Goal: Task Accomplishment & Management: Use online tool/utility

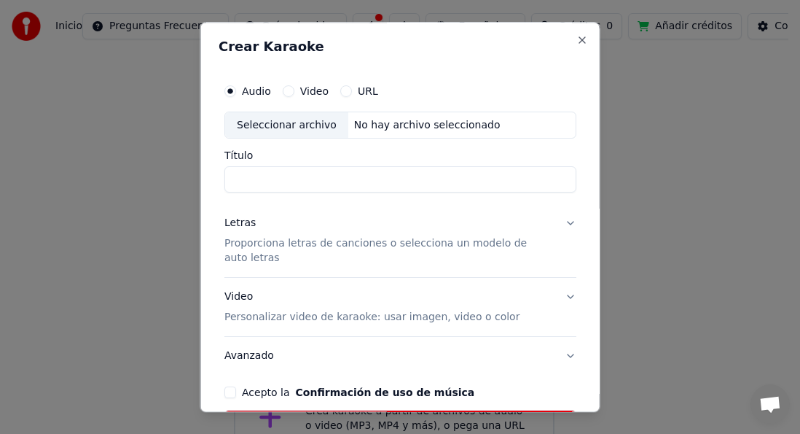
scroll to position [37, 0]
click at [270, 179] on input "Título" at bounding box center [400, 180] width 352 height 26
type input "*"
type input "**********"
click at [274, 242] on p "Proporciona letras de canciones o selecciona un modelo de auto letras" at bounding box center [388, 251] width 329 height 29
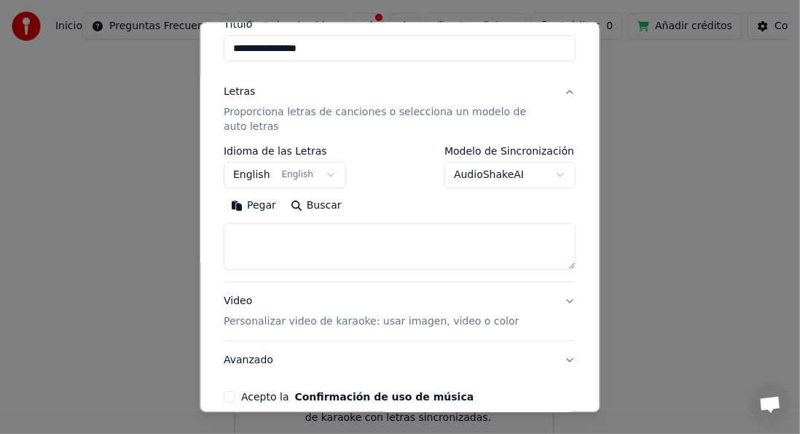
scroll to position [146, 0]
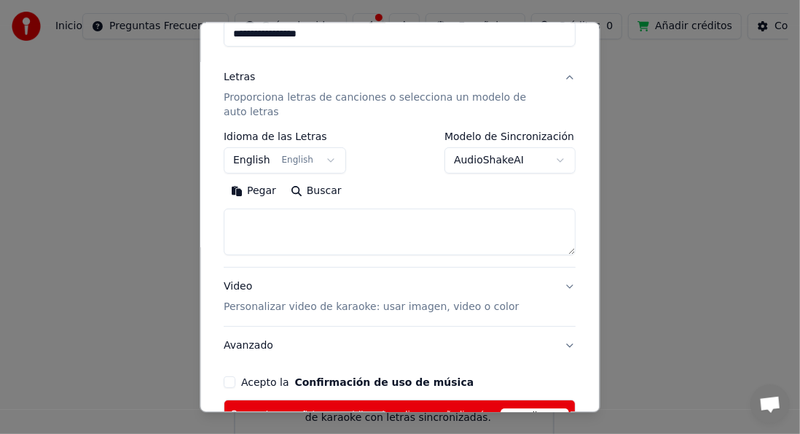
click at [321, 159] on button "English English" at bounding box center [285, 161] width 122 height 26
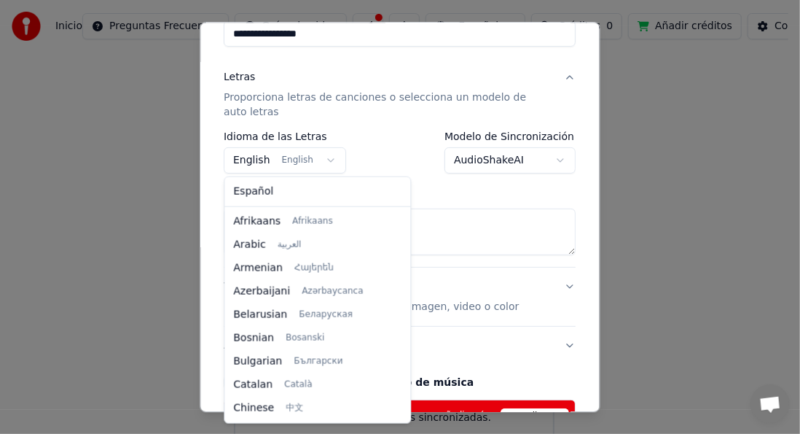
scroll to position [117, 0]
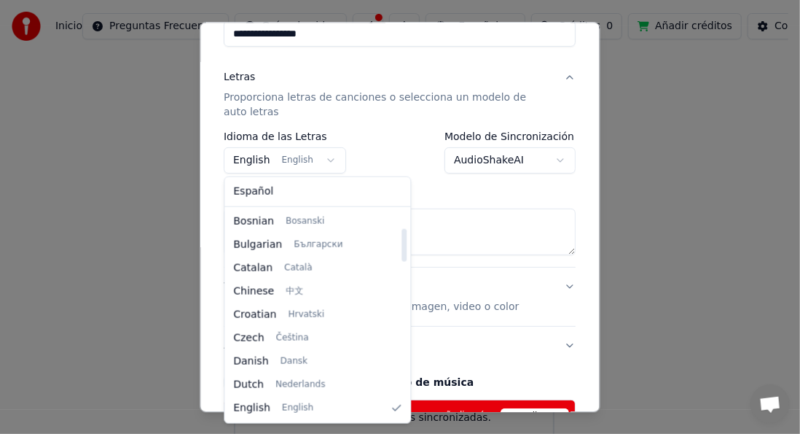
select select "**"
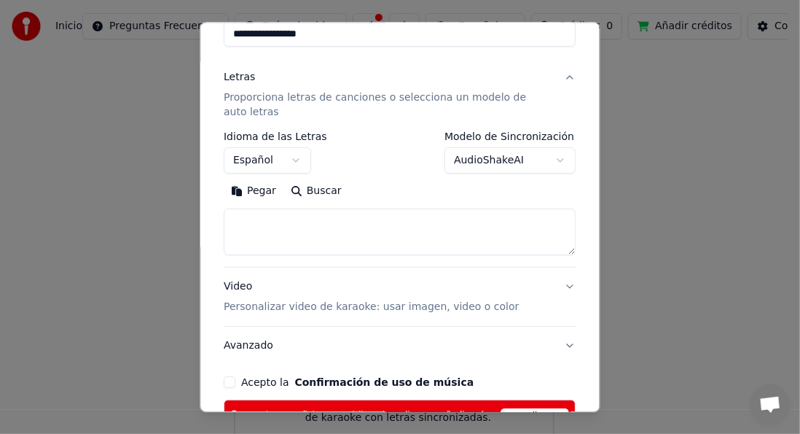
click at [273, 222] on textarea at bounding box center [400, 232] width 352 height 47
click at [257, 187] on button "Pegar" at bounding box center [254, 191] width 60 height 23
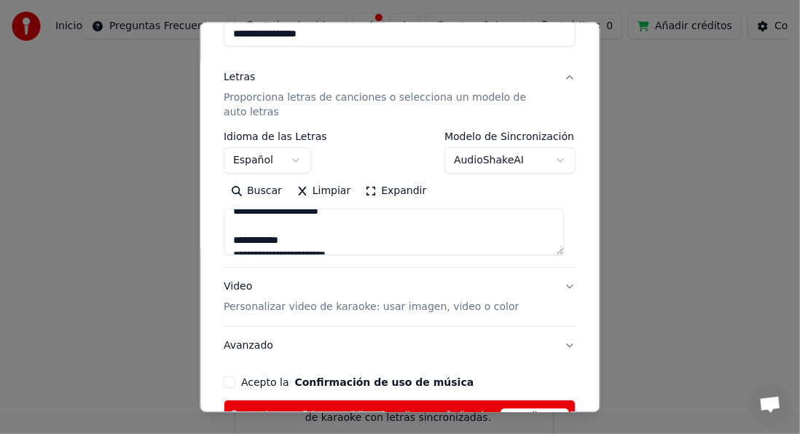
scroll to position [73, 0]
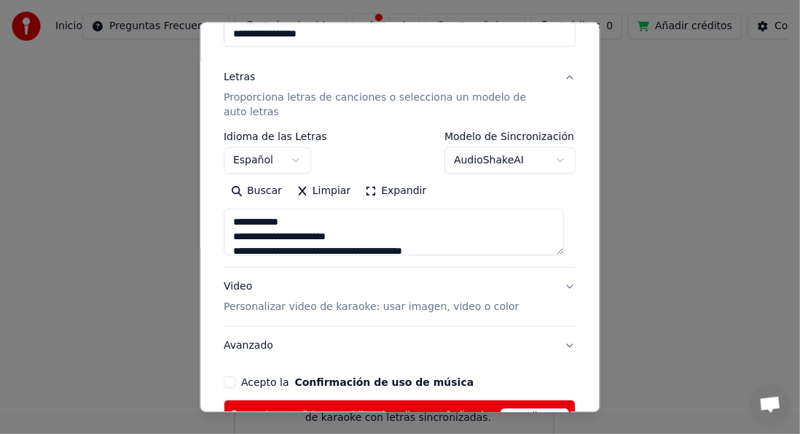
drag, startPoint x: 294, startPoint y: 224, endPoint x: 213, endPoint y: 224, distance: 81.6
click at [213, 224] on div "**********" at bounding box center [400, 217] width 400 height 391
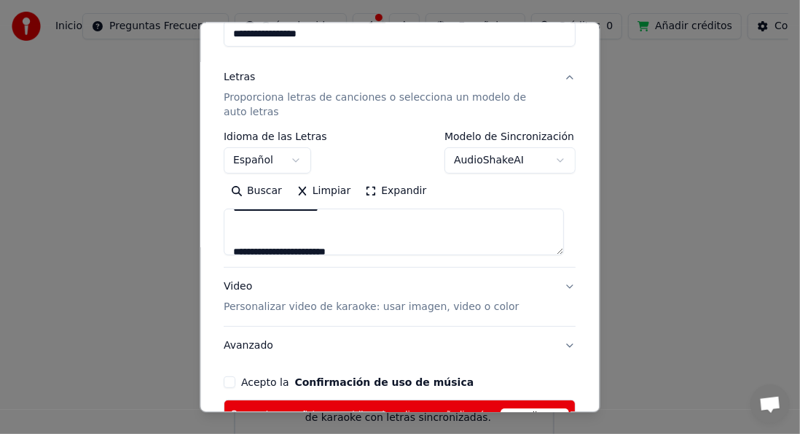
scroll to position [0, 0]
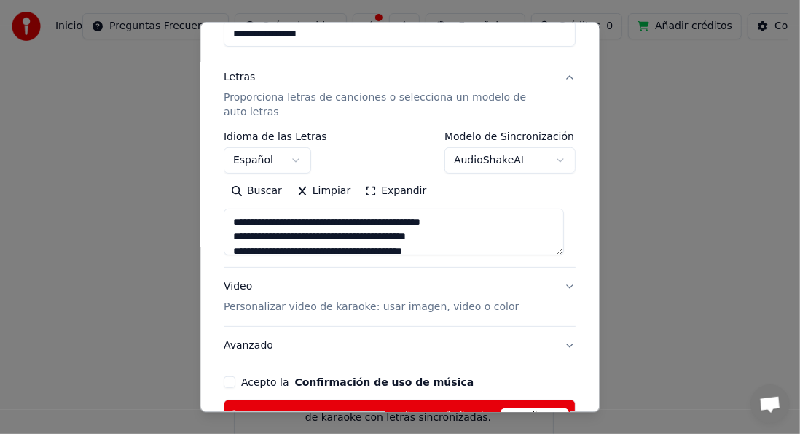
drag, startPoint x: 281, startPoint y: 211, endPoint x: 241, endPoint y: 207, distance: 40.2
click at [241, 207] on div "Buscar Limpiar Expandir" at bounding box center [400, 218] width 352 height 76
click at [485, 238] on textarea at bounding box center [394, 232] width 340 height 47
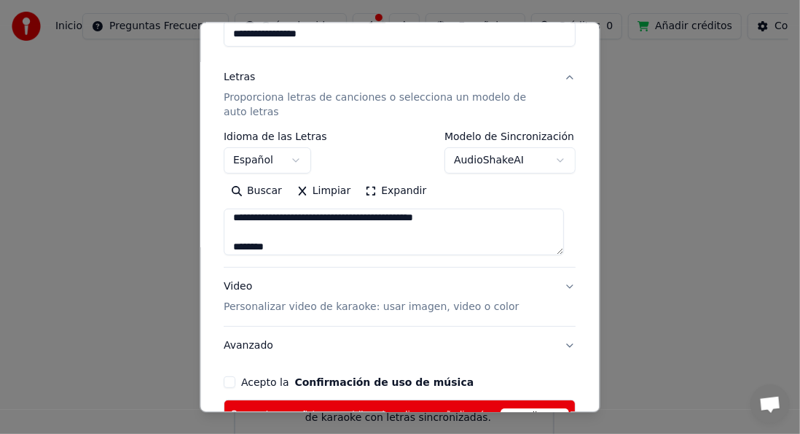
scroll to position [146, 0]
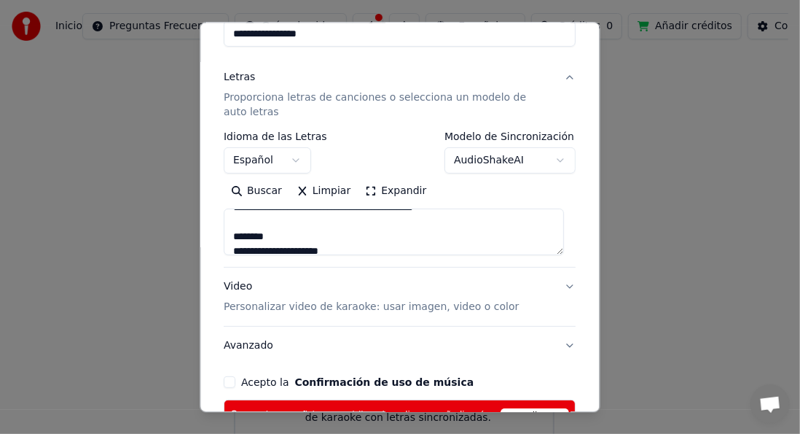
drag, startPoint x: 273, startPoint y: 236, endPoint x: 232, endPoint y: 236, distance: 40.8
click at [232, 236] on textarea at bounding box center [394, 232] width 340 height 47
drag, startPoint x: 268, startPoint y: 223, endPoint x: 230, endPoint y: 221, distance: 38.0
click at [231, 222] on textarea at bounding box center [394, 232] width 340 height 47
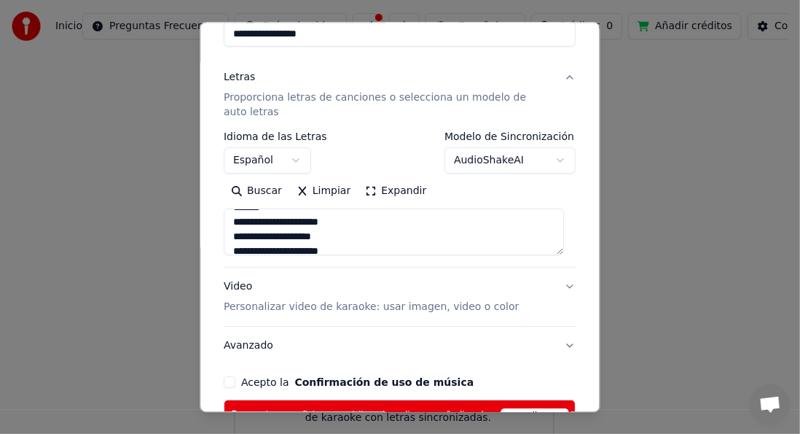
scroll to position [350, 0]
drag, startPoint x: 272, startPoint y: 234, endPoint x: 227, endPoint y: 235, distance: 44.5
click at [227, 235] on textarea at bounding box center [394, 232] width 340 height 47
drag, startPoint x: 303, startPoint y: 222, endPoint x: 232, endPoint y: 222, distance: 70.7
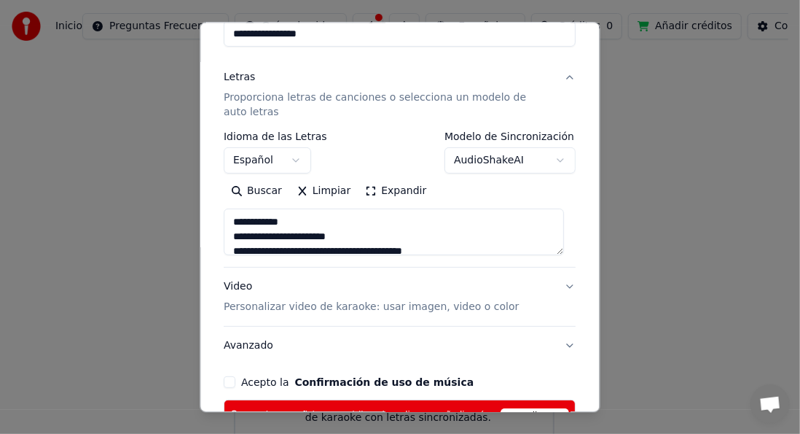
click at [232, 222] on textarea at bounding box center [394, 232] width 340 height 47
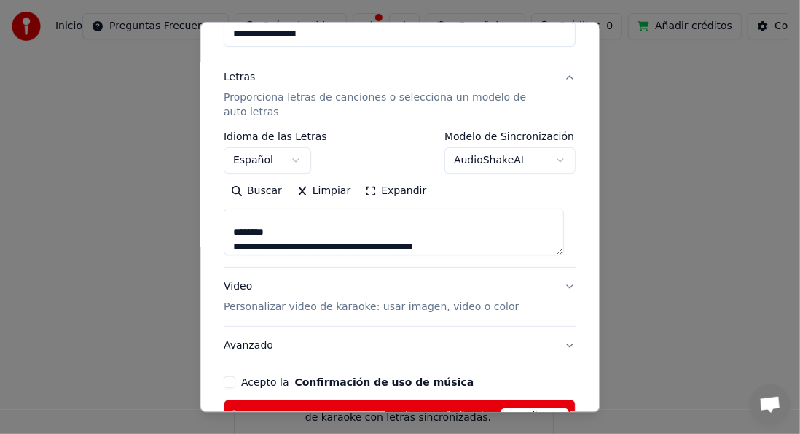
scroll to position [554, 0]
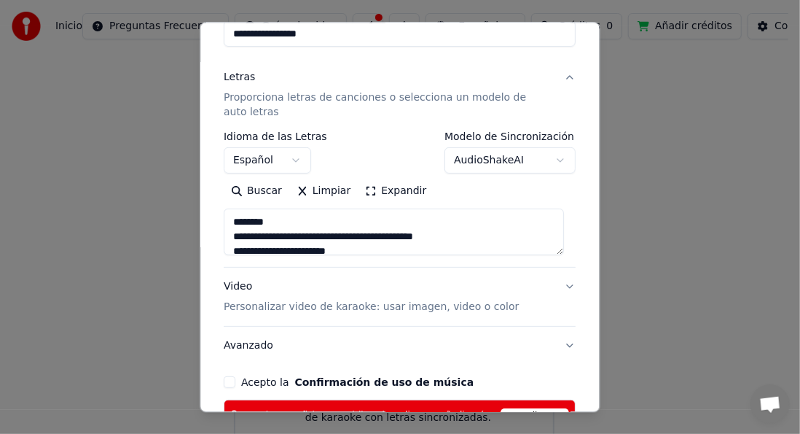
drag, startPoint x: 278, startPoint y: 222, endPoint x: 227, endPoint y: 223, distance: 50.3
click at [227, 223] on textarea at bounding box center [394, 232] width 340 height 47
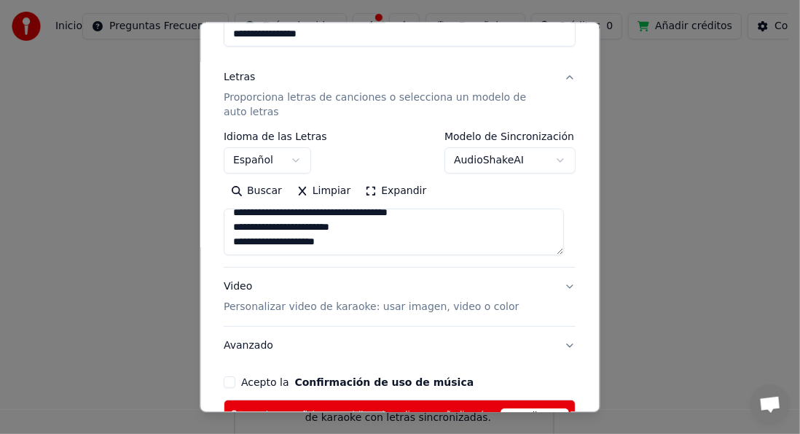
scroll to position [636, 0]
type textarea "**********"
click at [356, 306] on p "Personalizar video de karaoke: usar imagen, video o color" at bounding box center [371, 307] width 295 height 15
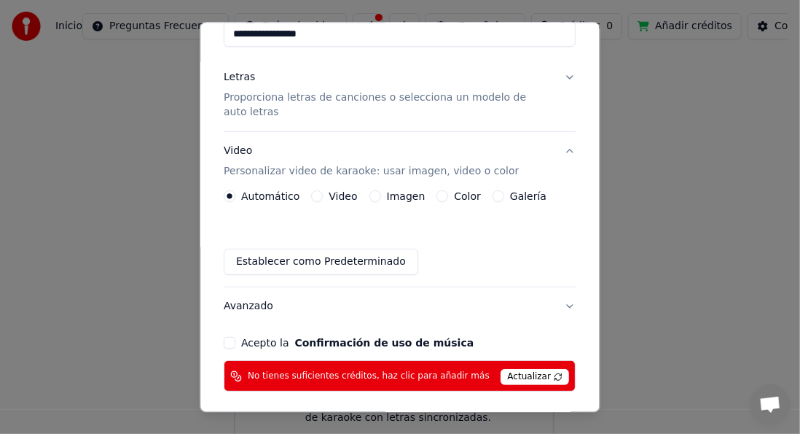
click at [411, 193] on label "Imagen" at bounding box center [406, 197] width 39 height 10
click at [381, 193] on button "Imagen" at bounding box center [375, 197] width 12 height 12
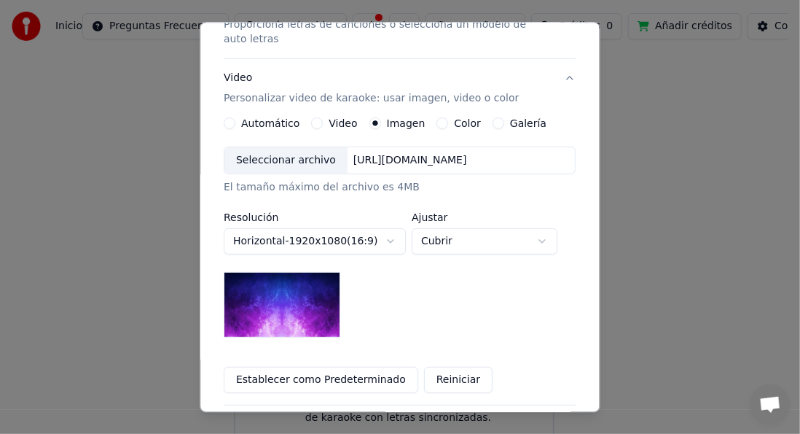
scroll to position [292, 0]
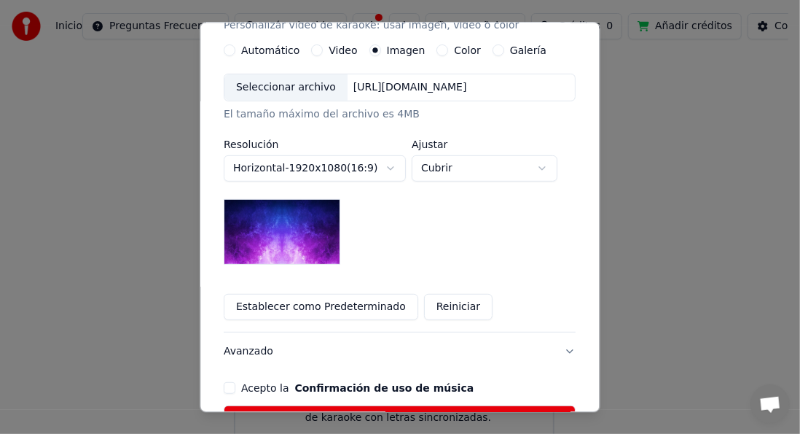
click at [298, 230] on img at bounding box center [282, 233] width 117 height 66
click at [544, 160] on body "**********" at bounding box center [394, 206] width 789 height 487
click at [543, 160] on body "**********" at bounding box center [394, 206] width 789 height 487
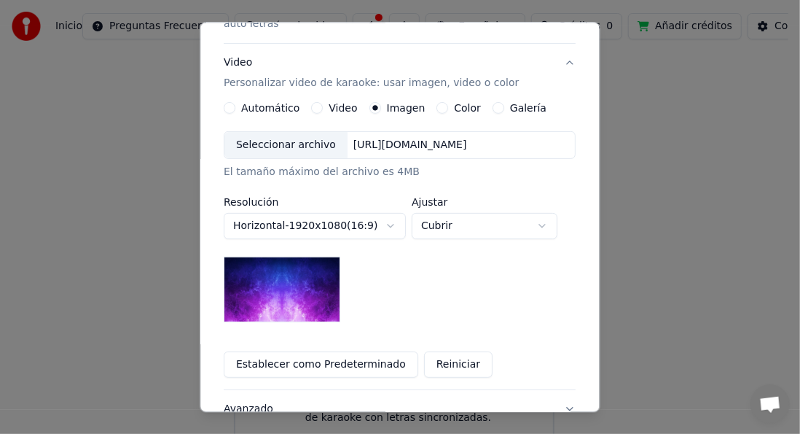
scroll to position [219, 0]
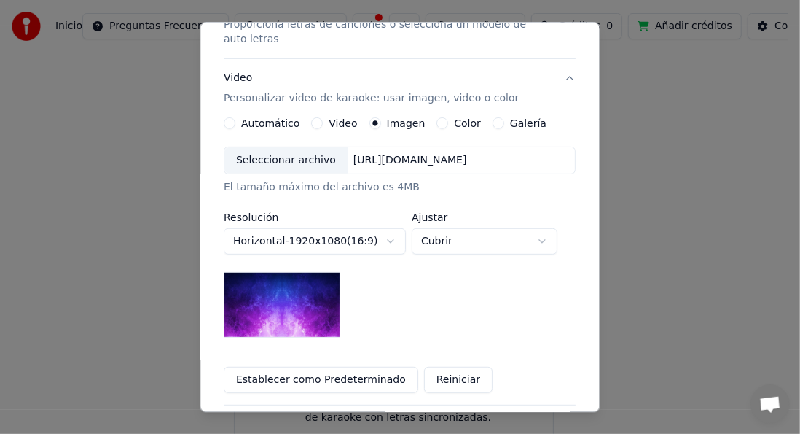
click at [297, 286] on img at bounding box center [282, 306] width 117 height 66
click at [310, 156] on div "Seleccionar archivo" at bounding box center [286, 161] width 123 height 26
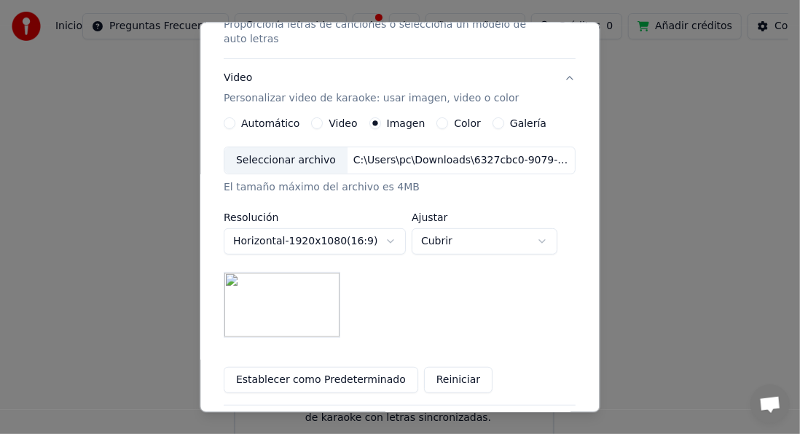
scroll to position [292, 0]
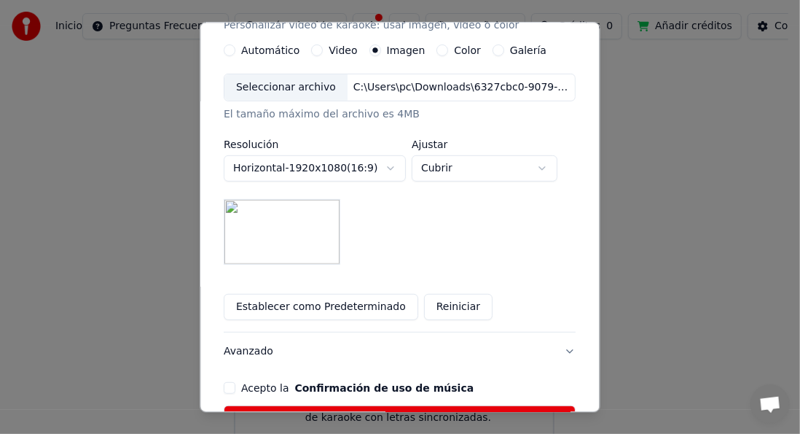
click at [271, 83] on div "Seleccionar archivo" at bounding box center [286, 88] width 123 height 26
click at [300, 82] on div "Seleccionar archivo" at bounding box center [286, 88] width 123 height 26
click at [311, 82] on div "Seleccionar archivo" at bounding box center [286, 88] width 123 height 26
click at [544, 155] on body "**********" at bounding box center [394, 206] width 789 height 487
click at [539, 161] on body "**********" at bounding box center [394, 206] width 789 height 487
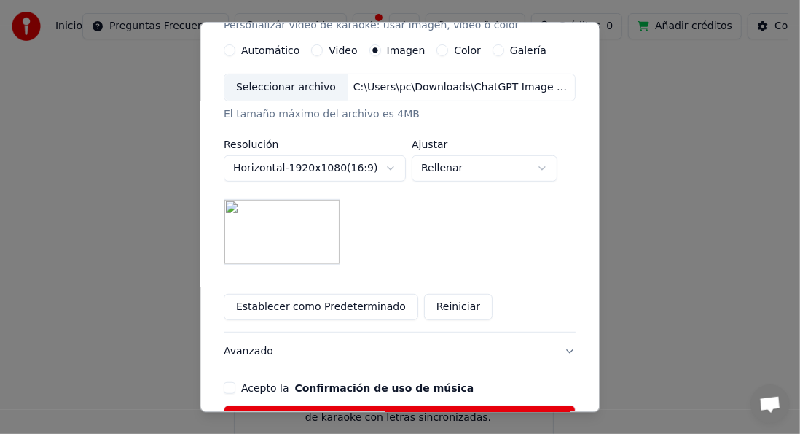
click at [542, 162] on body "**********" at bounding box center [394, 206] width 789 height 487
select select "*****"
click at [308, 80] on div "Seleccionar archivo" at bounding box center [286, 88] width 123 height 26
click at [297, 85] on div "Seleccionar archivo" at bounding box center [286, 88] width 123 height 26
click at [310, 222] on img at bounding box center [282, 233] width 117 height 66
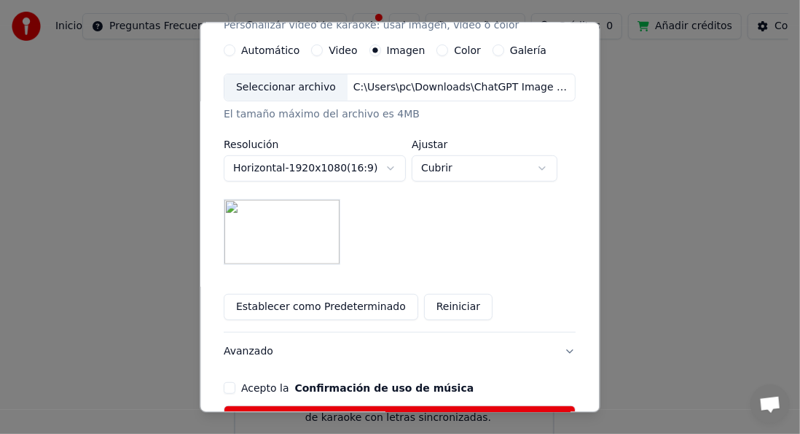
click at [482, 219] on div "**********" at bounding box center [400, 169] width 352 height 191
click at [303, 85] on div "Seleccionar archivo" at bounding box center [286, 88] width 123 height 26
click at [300, 83] on div "Seleccionar archivo" at bounding box center [286, 88] width 123 height 26
click at [292, 82] on div "Seleccionar archivo" at bounding box center [286, 88] width 123 height 26
click at [295, 80] on div "Seleccionar archivo" at bounding box center [286, 88] width 123 height 26
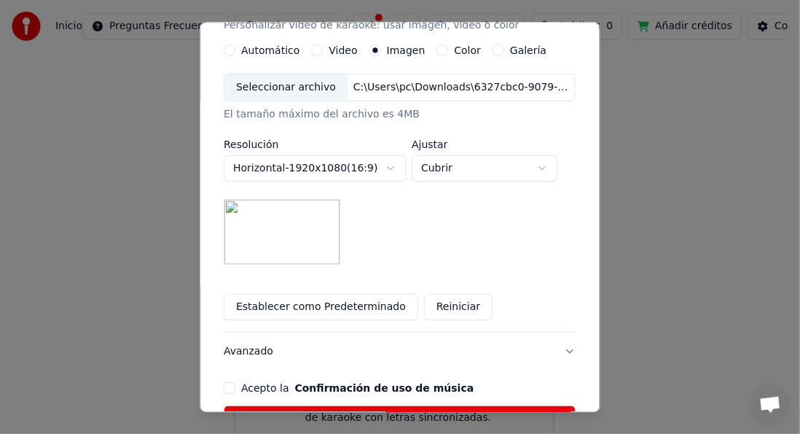
click at [519, 47] on label "Galería" at bounding box center [528, 51] width 36 height 10
click at [504, 47] on button "Galería" at bounding box center [499, 51] width 12 height 12
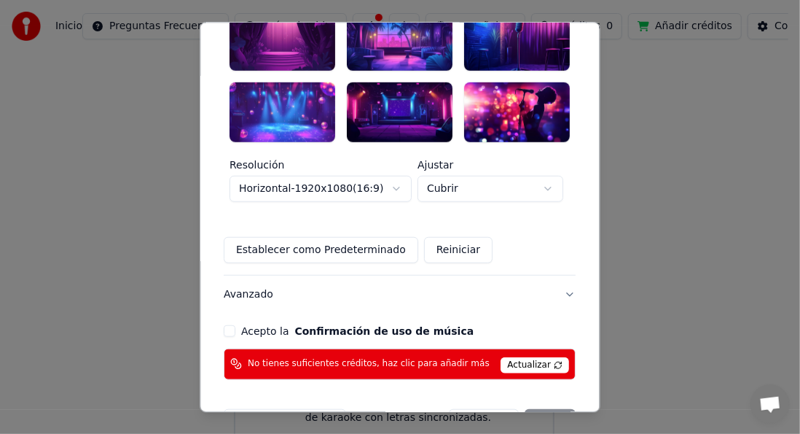
scroll to position [510, 0]
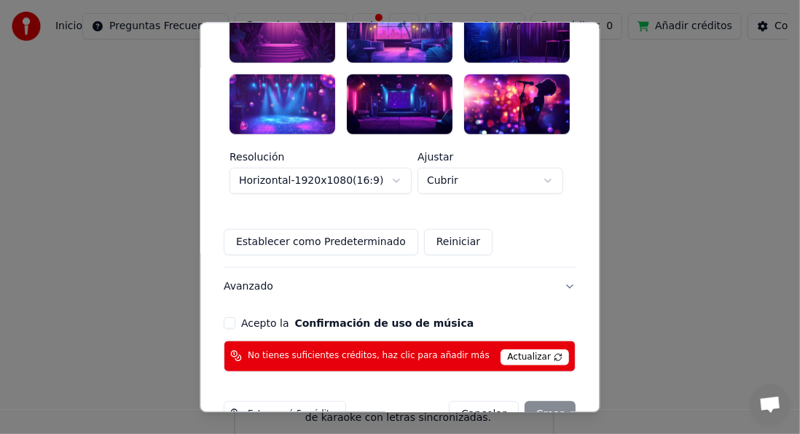
click at [262, 99] on div at bounding box center [283, 104] width 106 height 60
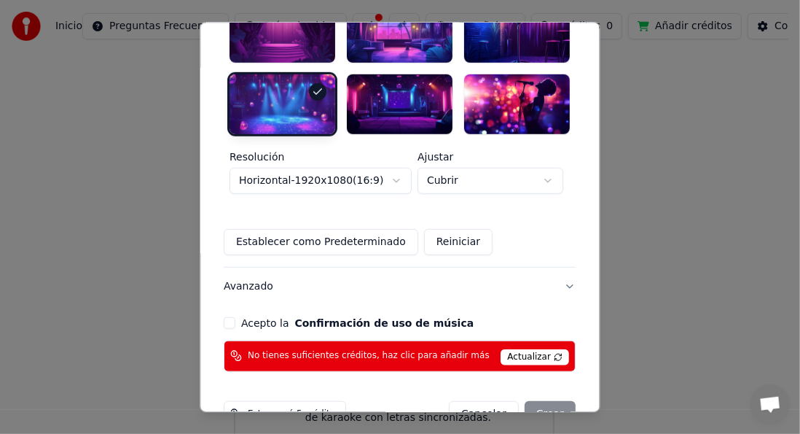
click at [385, 81] on div at bounding box center [401, 104] width 106 height 60
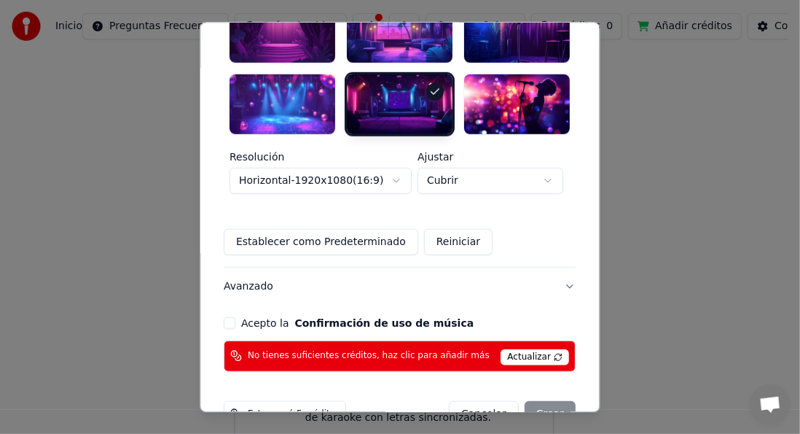
click at [493, 91] on div at bounding box center [518, 104] width 106 height 60
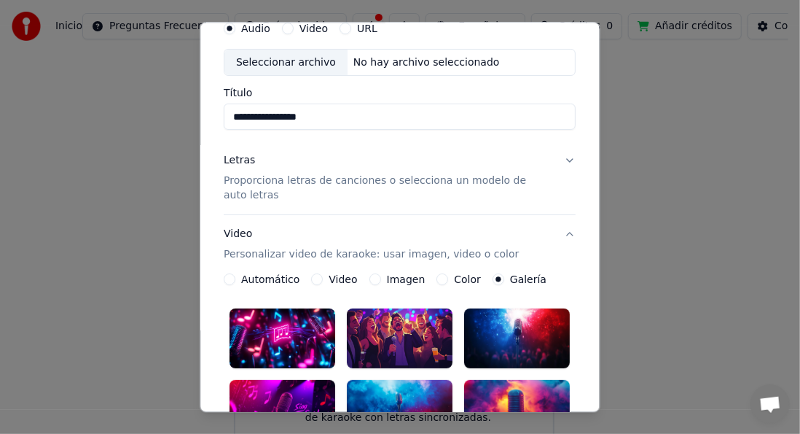
scroll to position [146, 0]
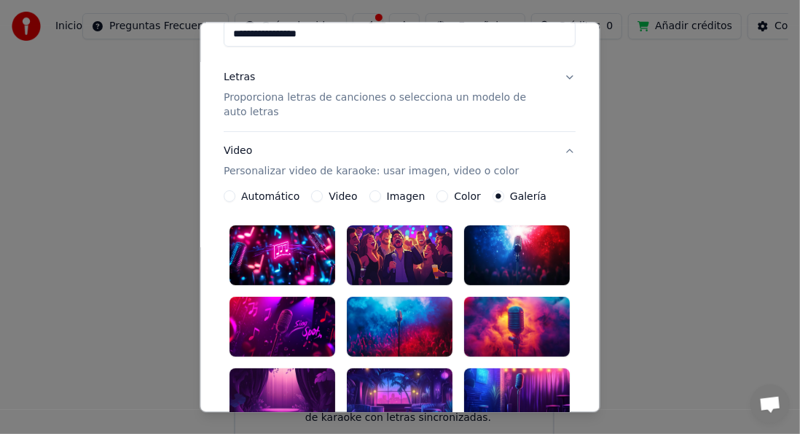
click at [391, 194] on label "Imagen" at bounding box center [406, 197] width 39 height 10
click at [381, 194] on button "Imagen" at bounding box center [375, 197] width 12 height 12
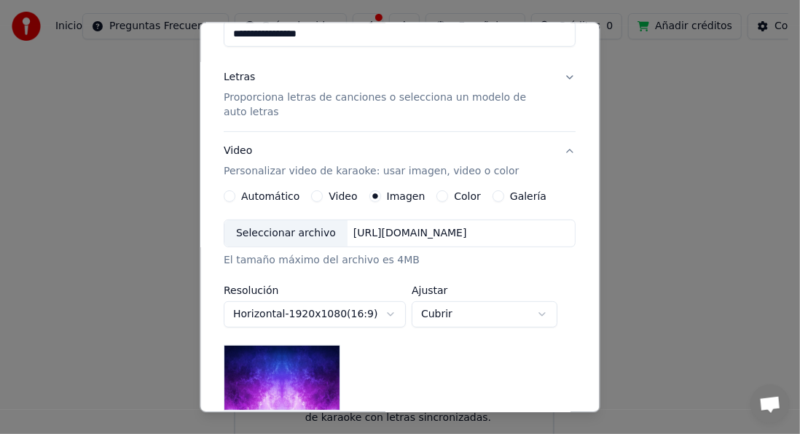
click at [273, 192] on label "Automático" at bounding box center [271, 197] width 58 height 10
click at [236, 192] on button "Automático" at bounding box center [230, 197] width 12 height 12
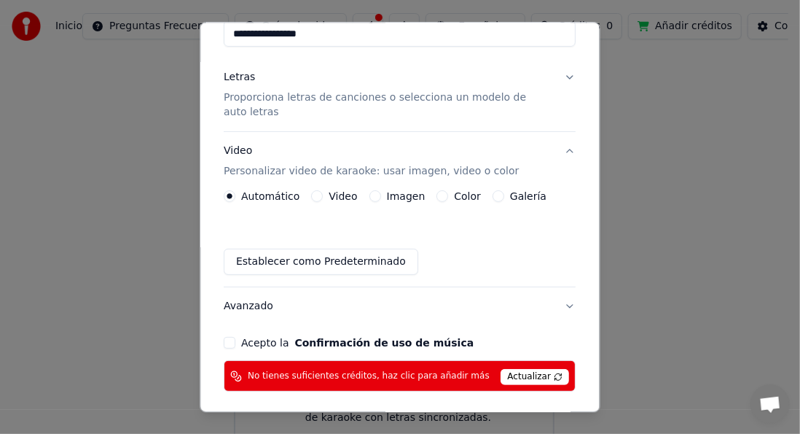
click at [328, 170] on p "Personalizar video de karaoke: usar imagen, video o color" at bounding box center [371, 172] width 295 height 15
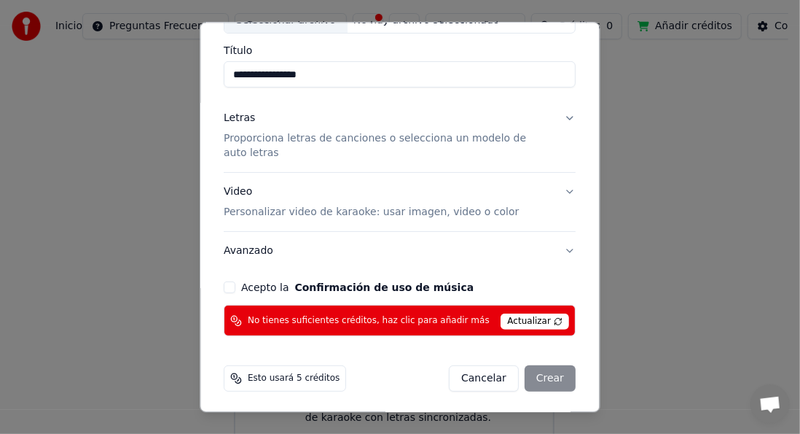
click at [327, 208] on p "Personalizar video de karaoke: usar imagen, video o color" at bounding box center [371, 213] width 295 height 15
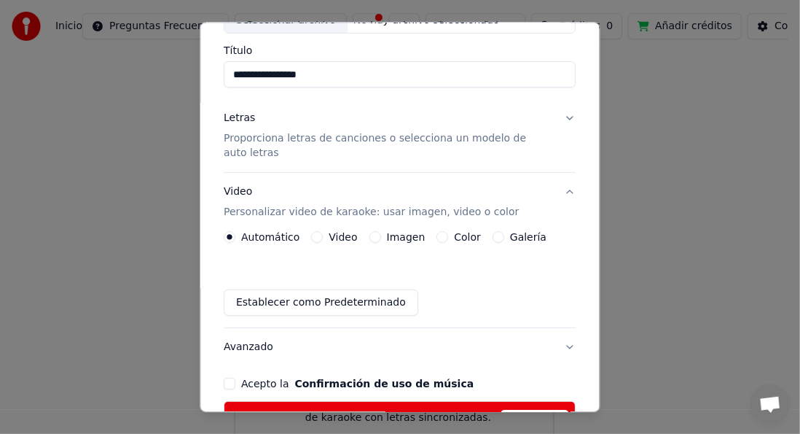
scroll to position [146, 0]
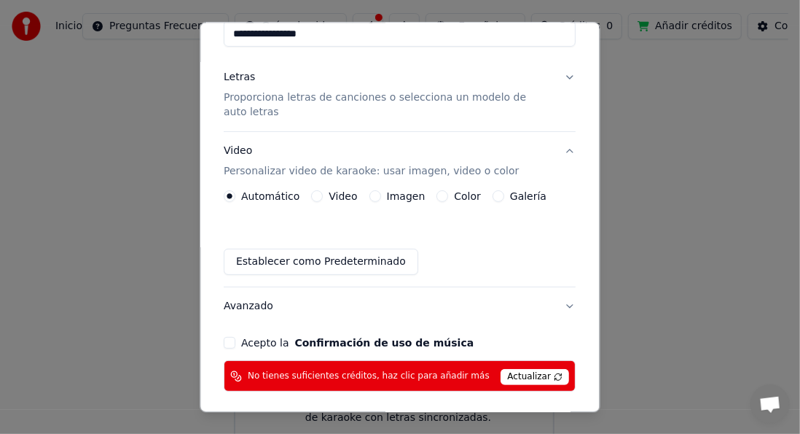
click at [334, 193] on label "Video" at bounding box center [343, 197] width 28 height 10
click at [324, 193] on button "Video" at bounding box center [318, 197] width 12 height 12
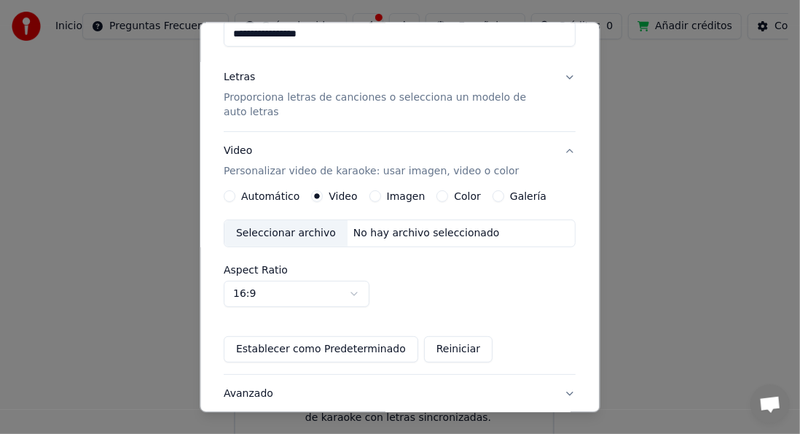
click at [289, 232] on div "Seleccionar archivo" at bounding box center [286, 234] width 123 height 26
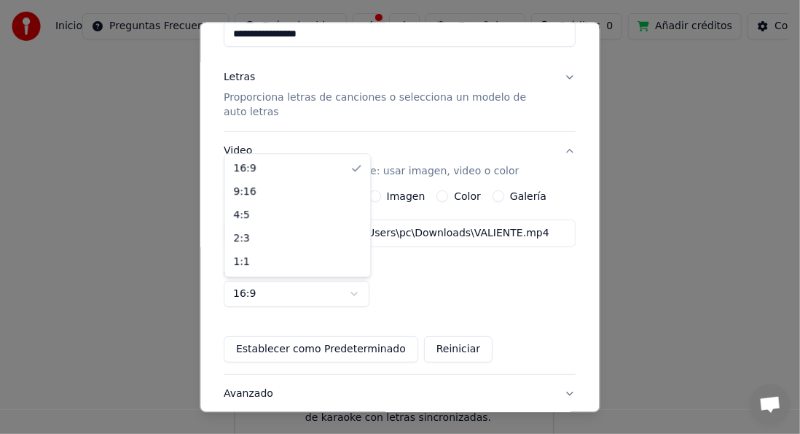
click at [354, 290] on body "**********" at bounding box center [394, 206] width 789 height 487
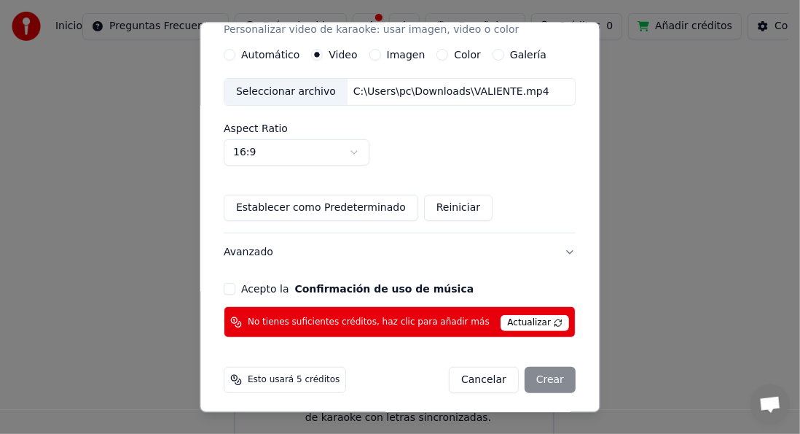
scroll to position [288, 0]
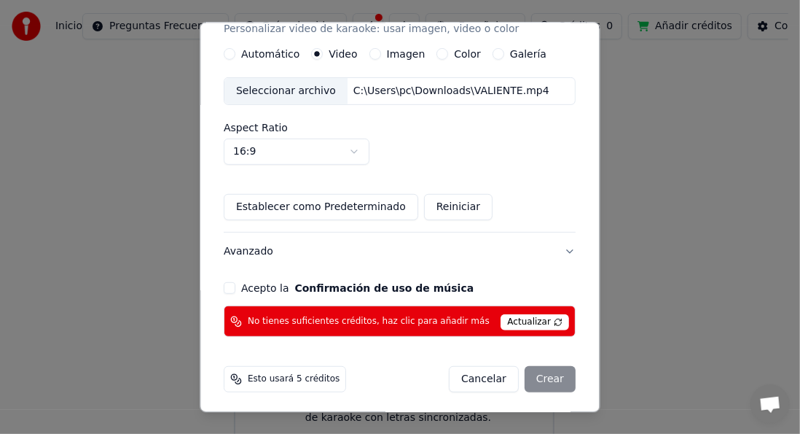
click at [525, 322] on span "Actualizar" at bounding box center [535, 323] width 69 height 16
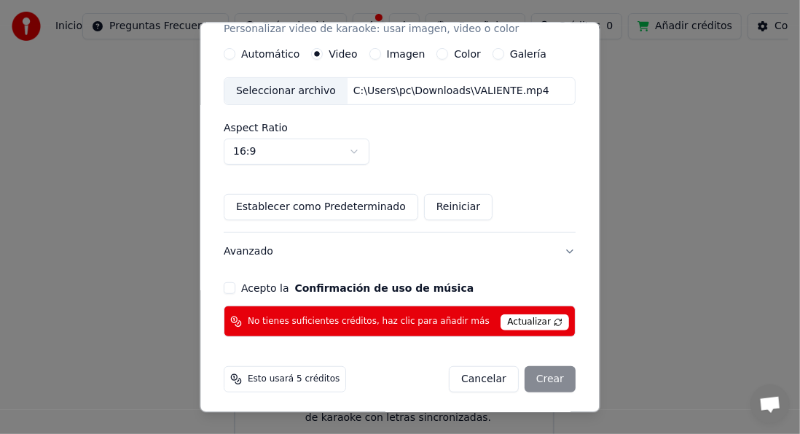
click at [548, 372] on div "Cancelar Crear" at bounding box center [513, 380] width 127 height 26
click at [235, 284] on button "Acepto la Confirmación de uso de música" at bounding box center [230, 289] width 12 height 12
click at [547, 377] on div "Cancelar Crear" at bounding box center [513, 380] width 127 height 26
click at [531, 321] on span "Actualizar" at bounding box center [535, 323] width 69 height 16
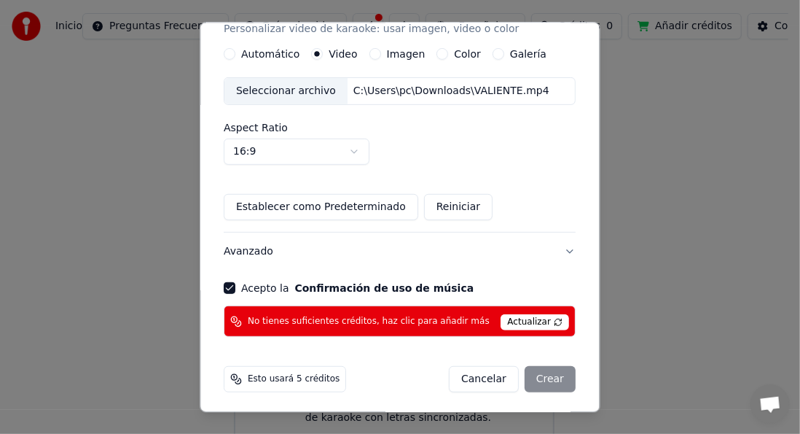
click at [531, 321] on span "Actualizar" at bounding box center [535, 323] width 69 height 16
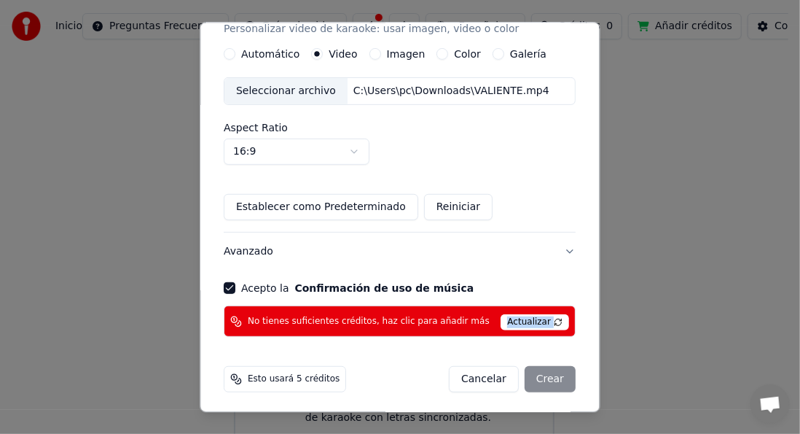
click at [547, 318] on span "Actualizar" at bounding box center [535, 323] width 69 height 16
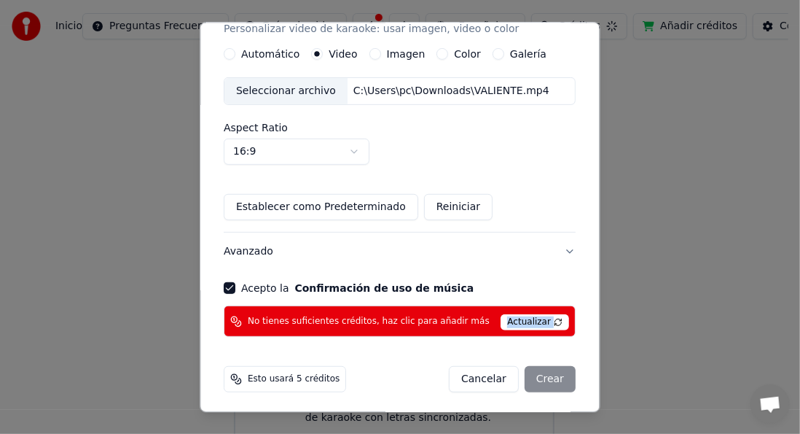
click at [547, 318] on span "Actualizar" at bounding box center [535, 323] width 69 height 16
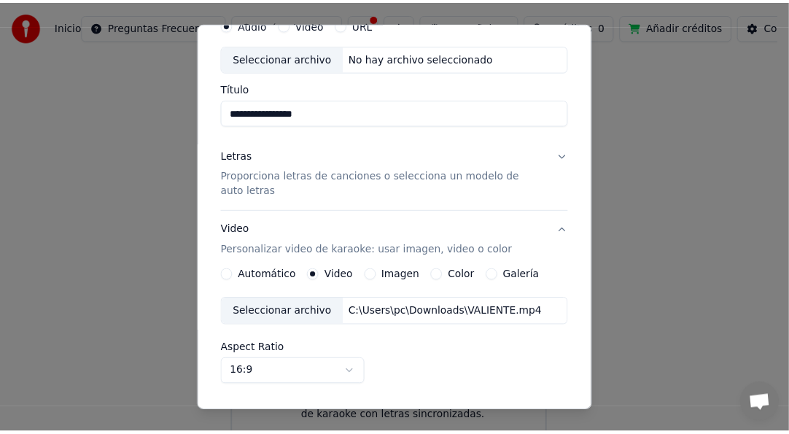
scroll to position [0, 0]
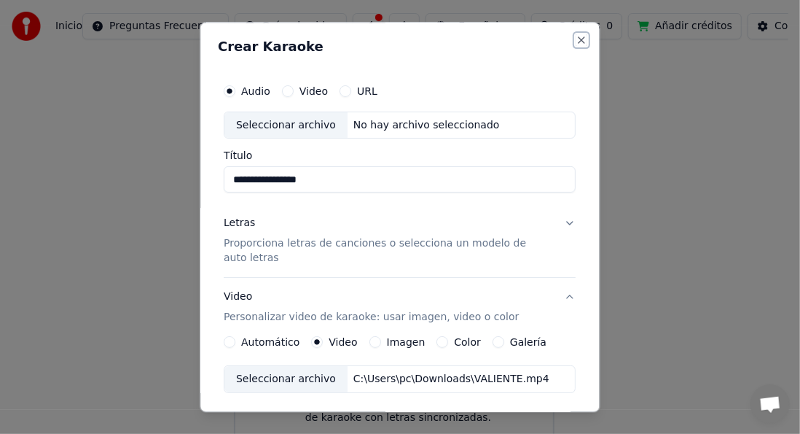
click at [576, 38] on button "Close" at bounding box center [582, 40] width 12 height 12
